Goal: Information Seeking & Learning: Learn about a topic

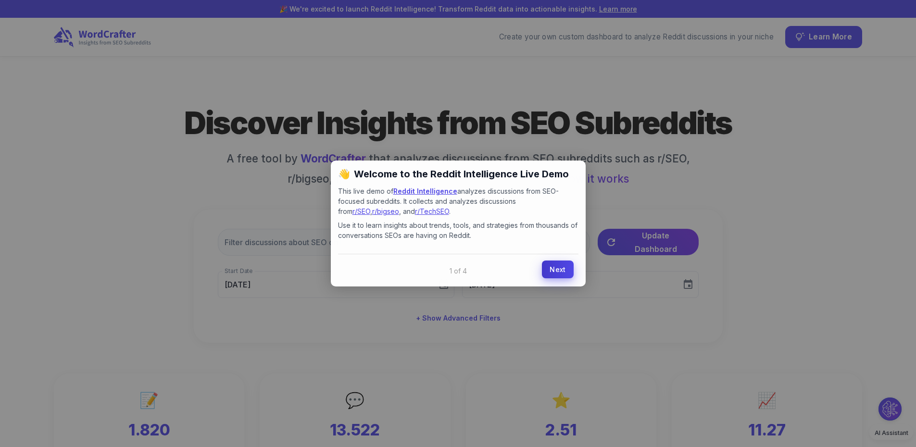
click at [550, 271] on link "Next" at bounding box center [557, 270] width 31 height 18
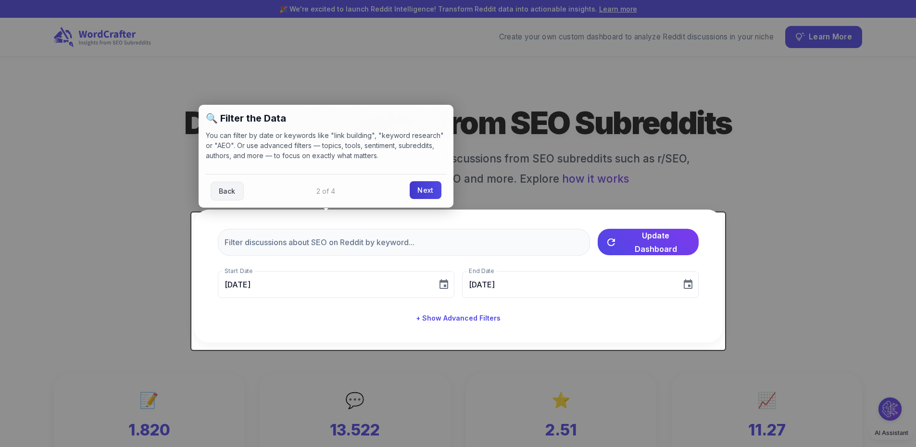
click at [425, 193] on link "Next" at bounding box center [425, 190] width 31 height 18
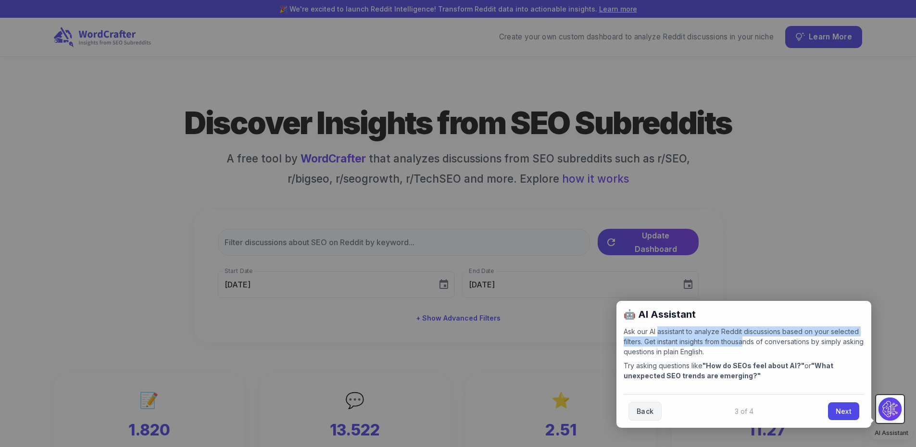
drag, startPoint x: 660, startPoint y: 333, endPoint x: 748, endPoint y: 343, distance: 89.1
click at [748, 343] on p "Ask our AI assistant to analyze Reddit discussions based on your selected filte…" at bounding box center [744, 341] width 240 height 30
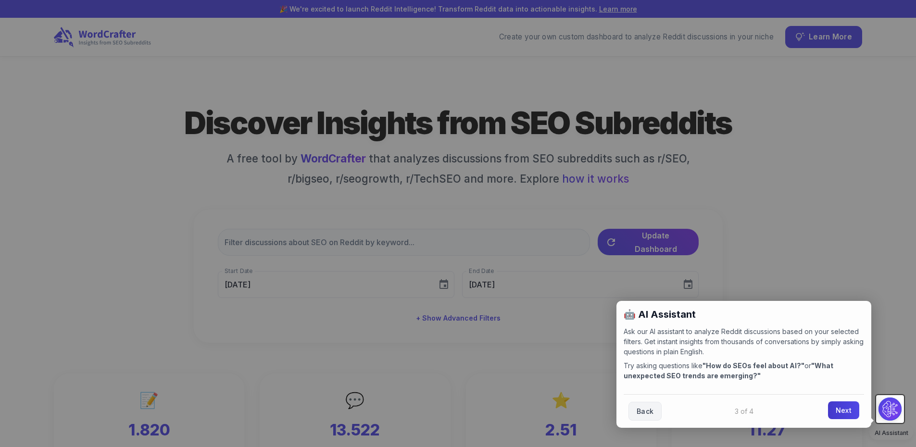
click at [839, 408] on link "Next" at bounding box center [843, 410] width 31 height 18
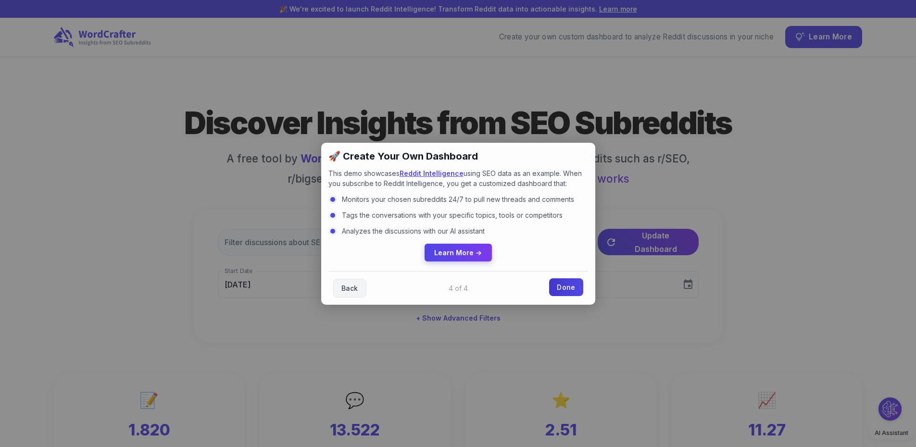
click at [562, 290] on link "Done" at bounding box center [566, 287] width 34 height 18
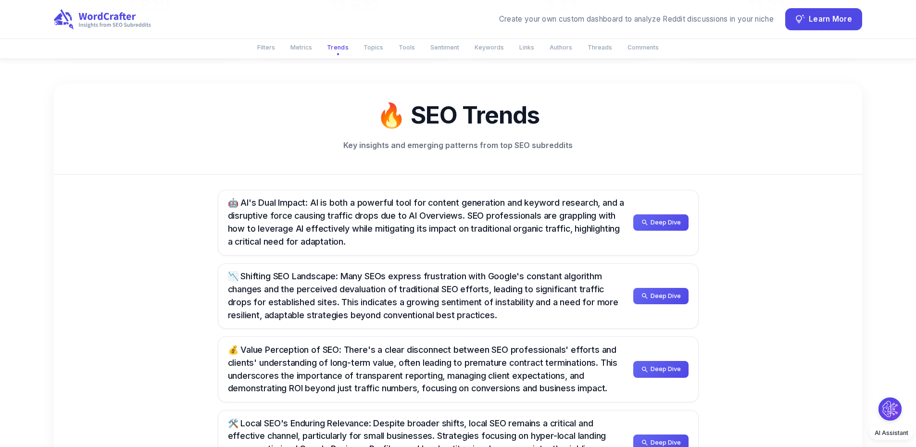
scroll to position [433, 0]
